Goal: Task Accomplishment & Management: Manage account settings

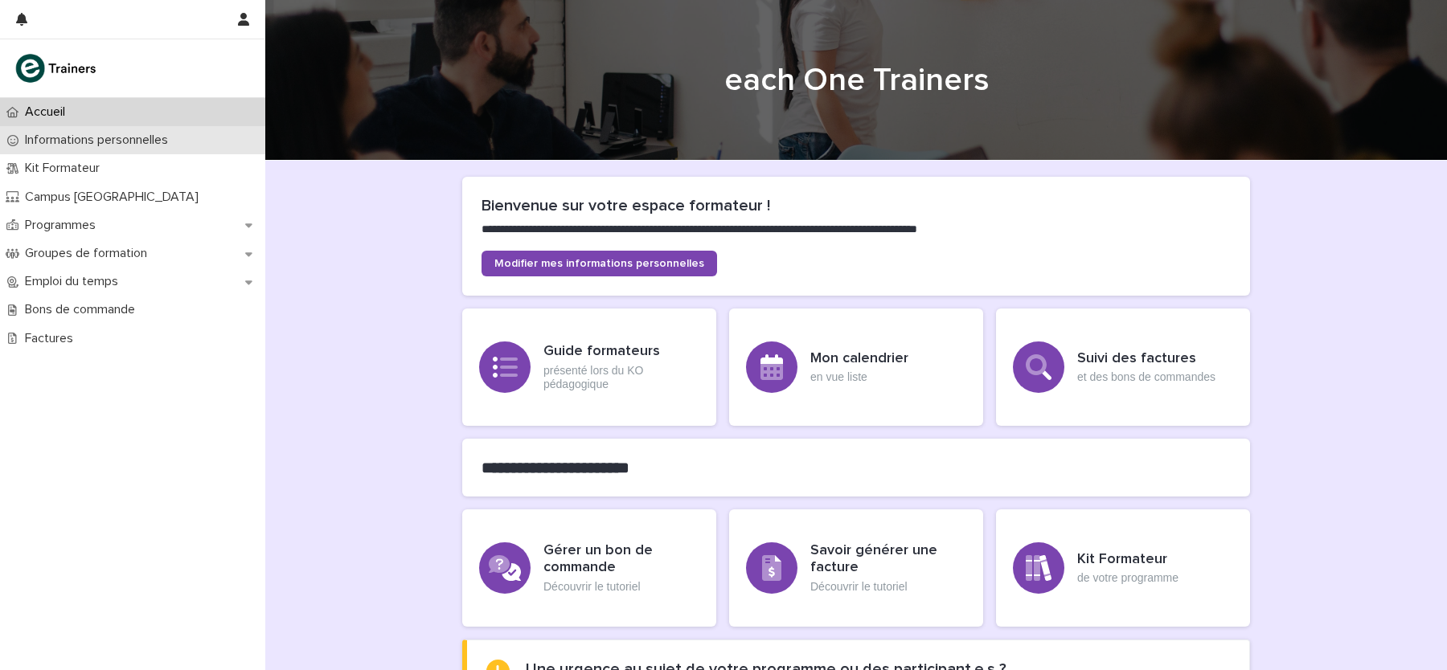
click at [176, 146] on p "Informations personnelles" at bounding box center [99, 140] width 162 height 15
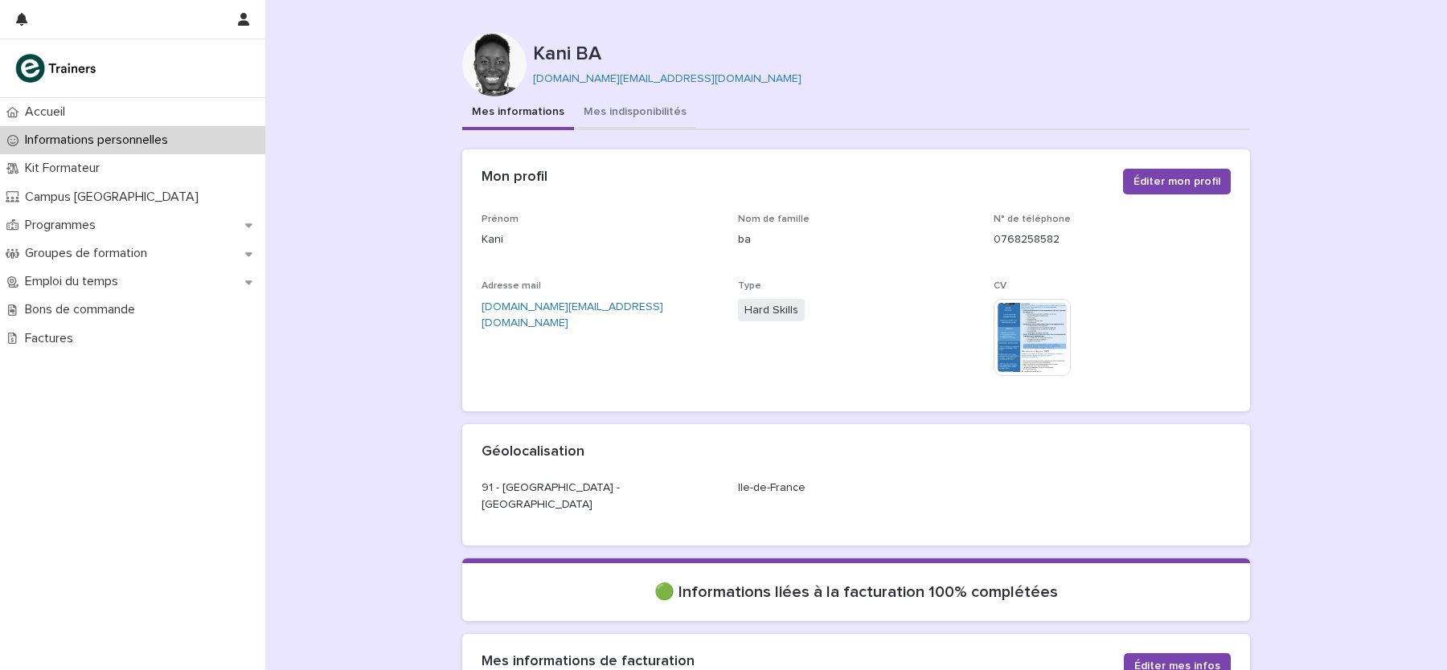
click at [667, 118] on button "Mes indisponibilités" at bounding box center [635, 113] width 122 height 34
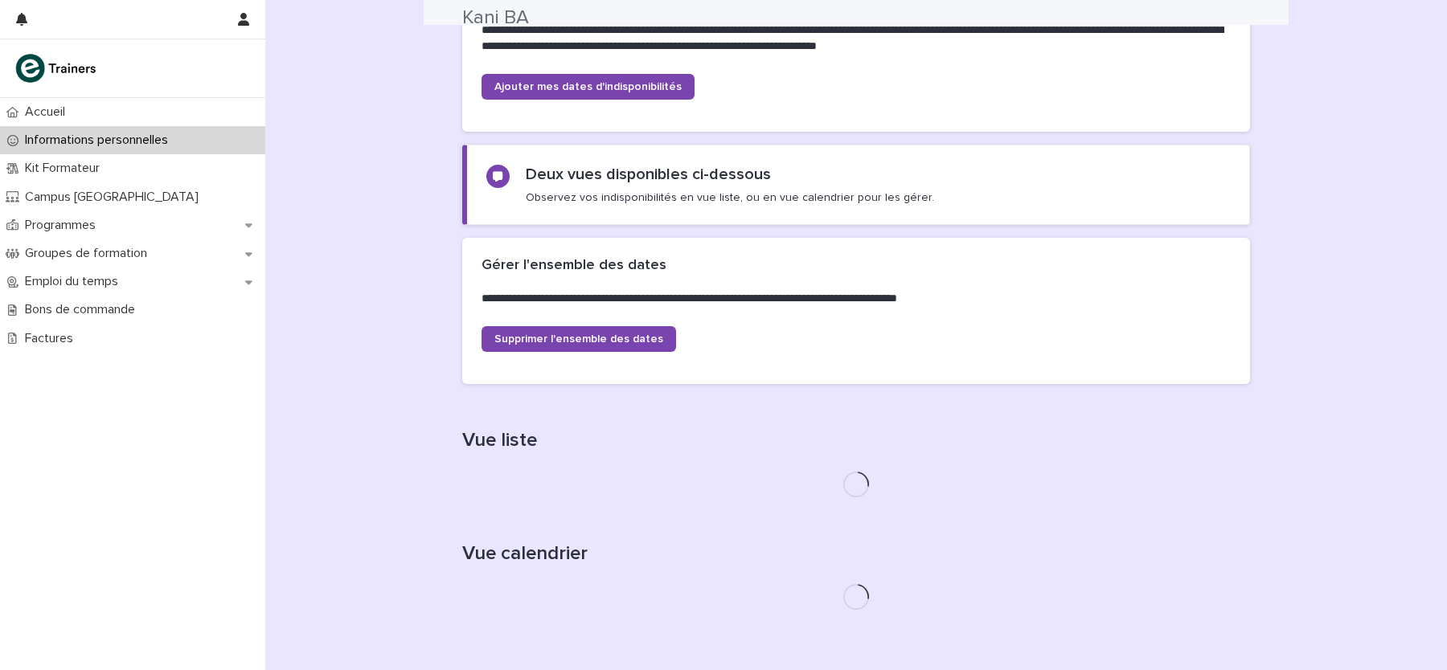
scroll to position [190, 0]
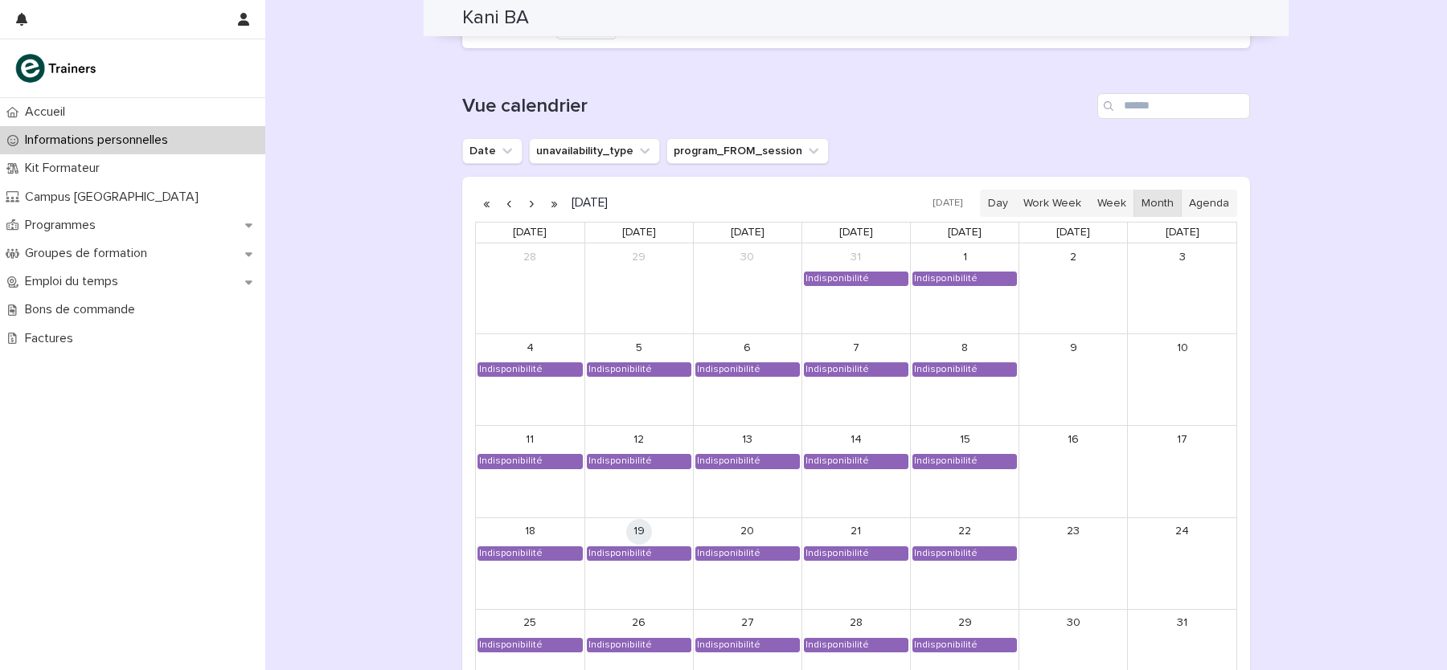
scroll to position [1234, 0]
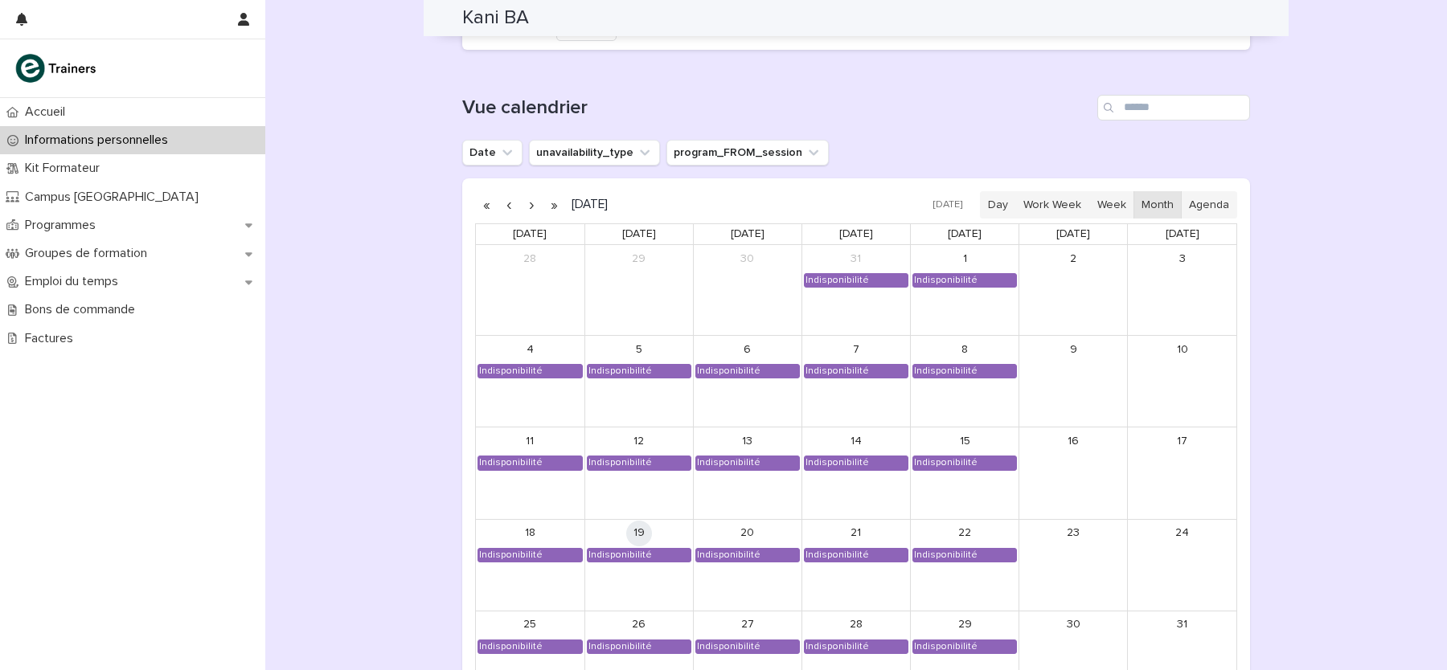
click at [533, 201] on button "button" at bounding box center [531, 205] width 23 height 26
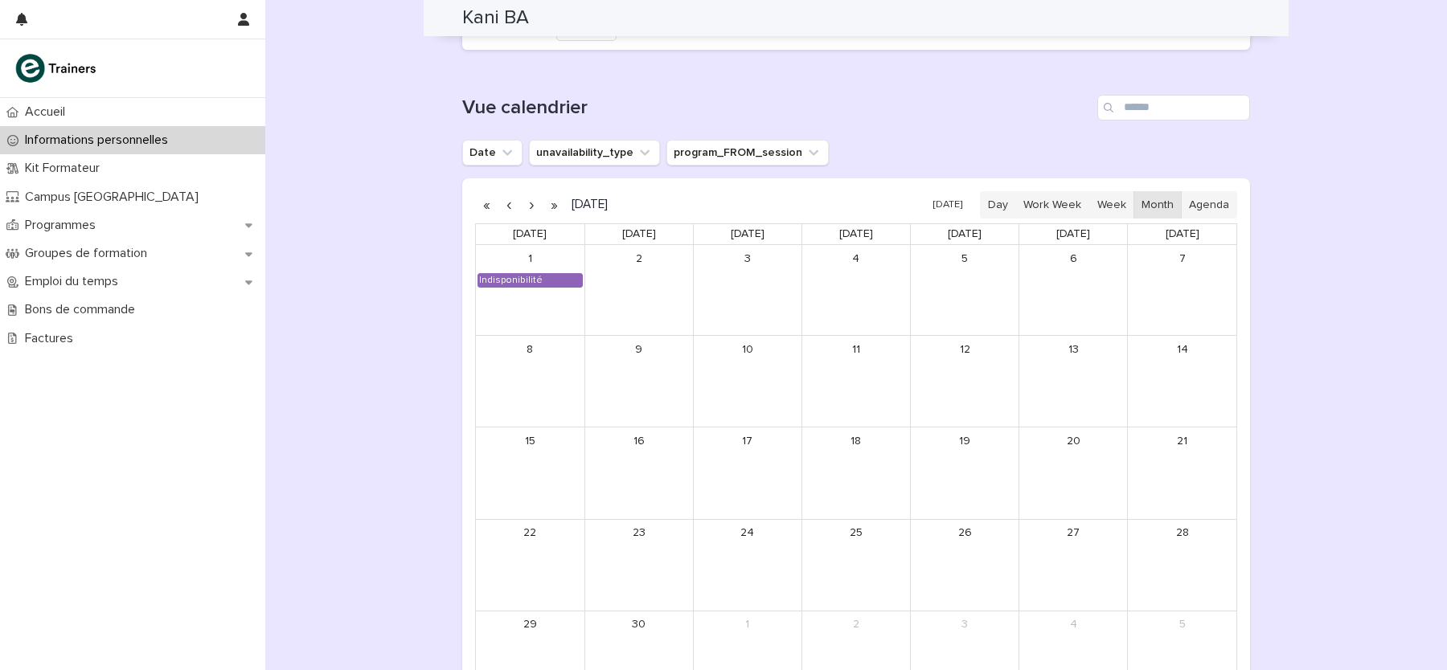
click at [533, 201] on button "button" at bounding box center [531, 205] width 23 height 26
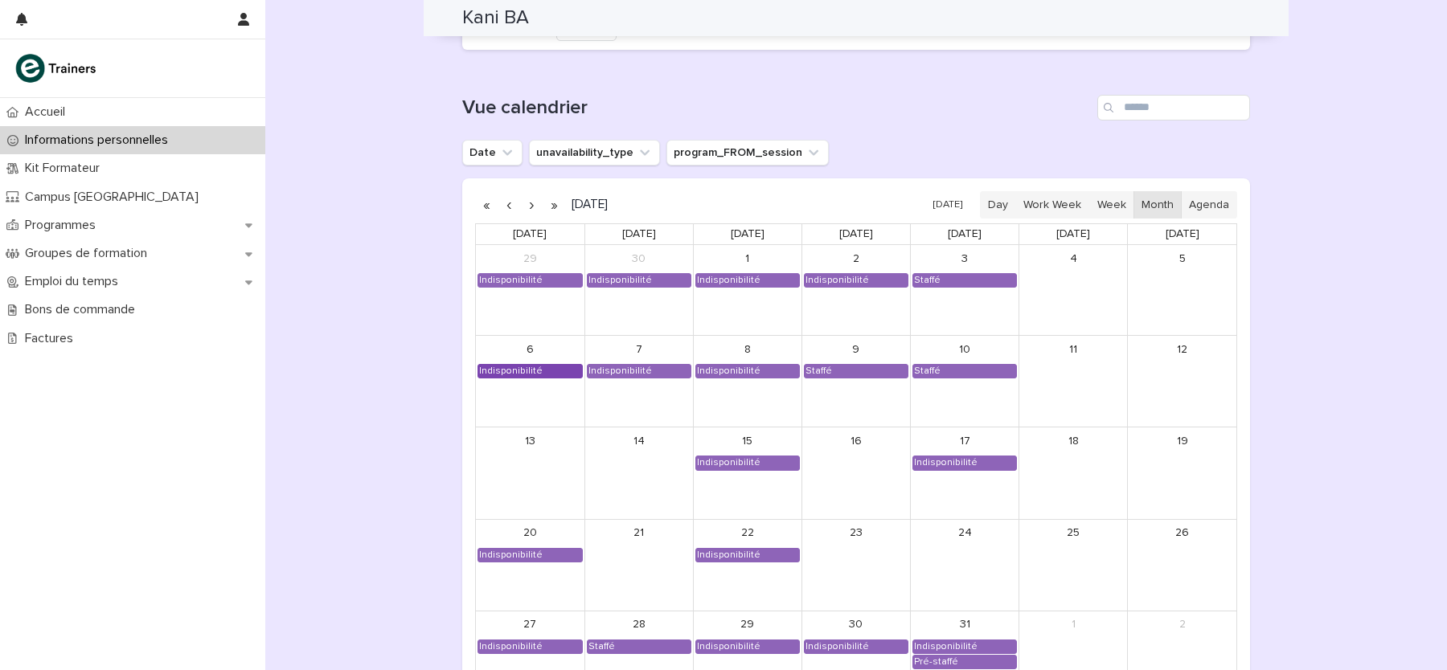
click at [540, 365] on div "Indisponibilité" at bounding box center [530, 371] width 104 height 13
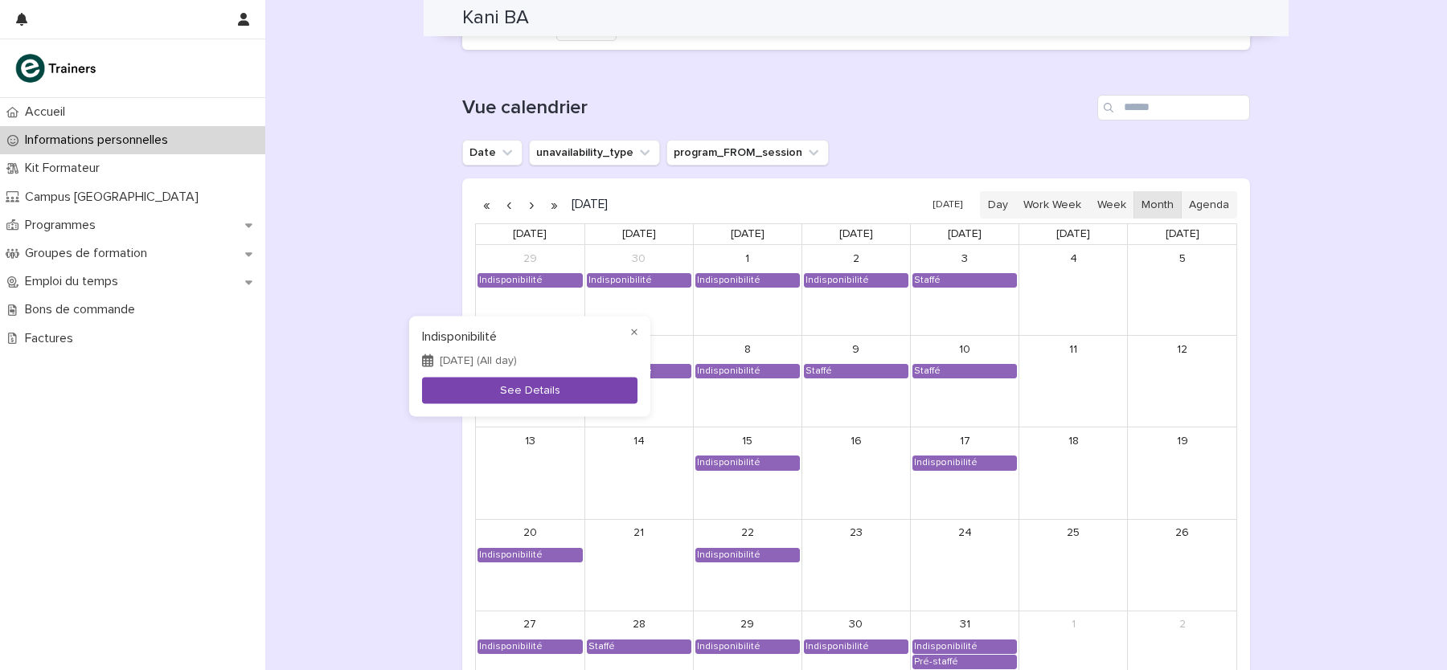
click at [536, 390] on button "See Details" at bounding box center [529, 390] width 215 height 27
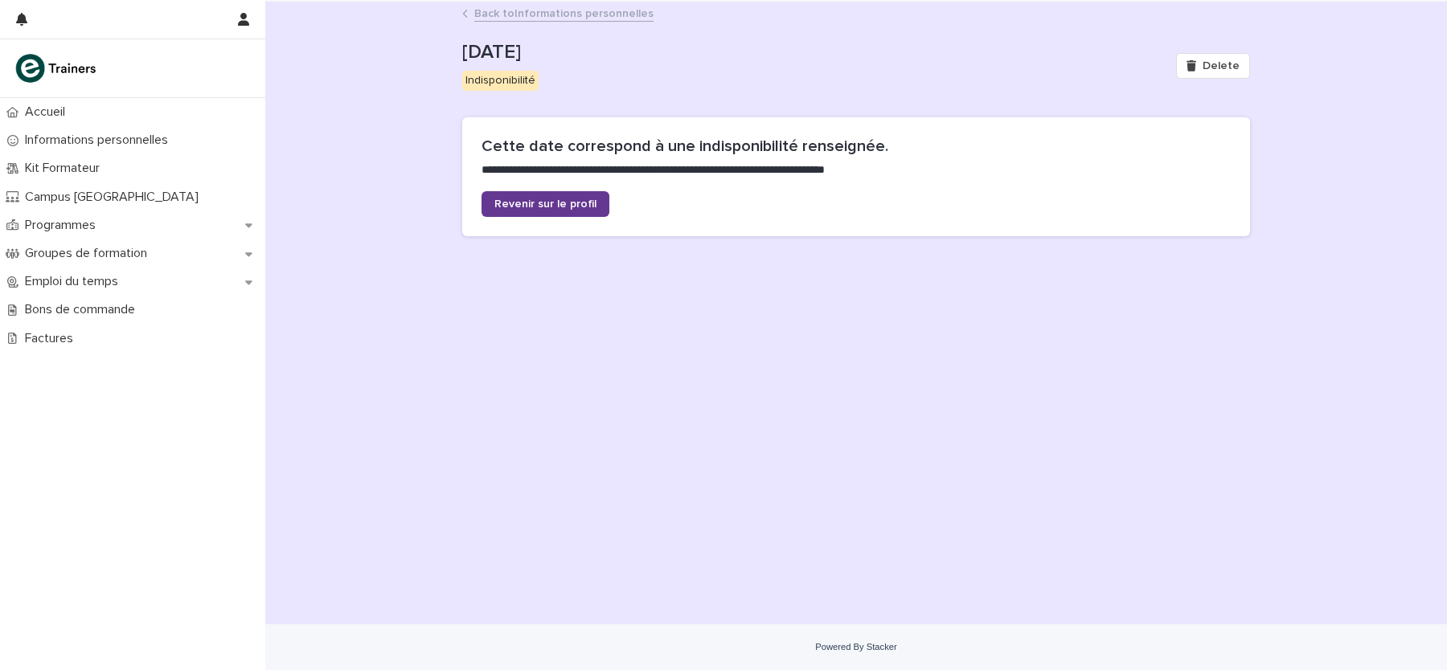
click at [547, 195] on link "Revenir sur le profil" at bounding box center [545, 204] width 128 height 26
